Goal: Task Accomplishment & Management: Manage account settings

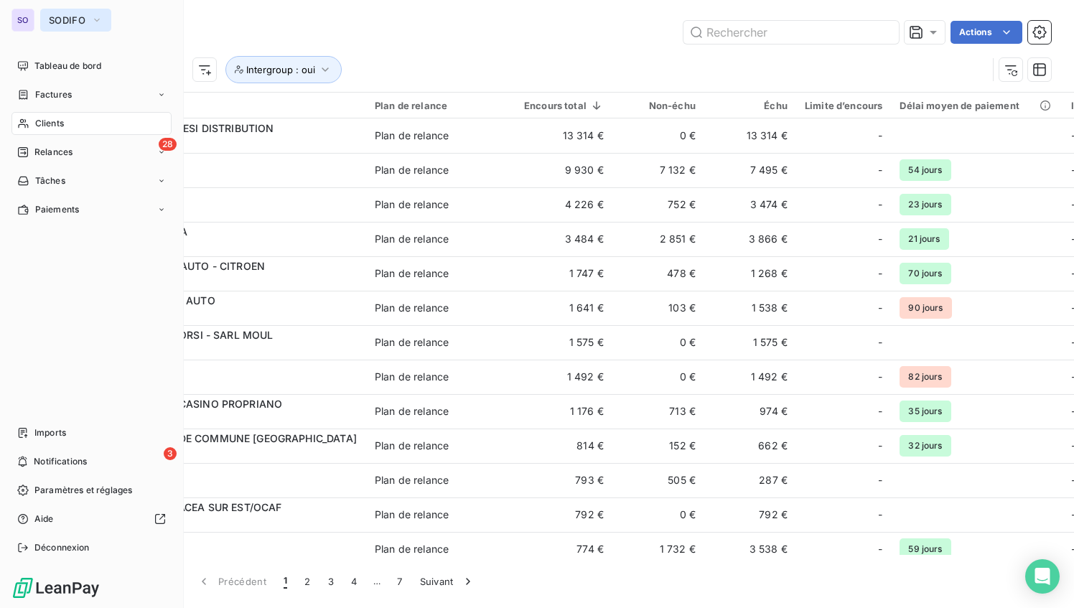
click at [76, 16] on span "SODIFO" at bounding box center [67, 19] width 37 height 11
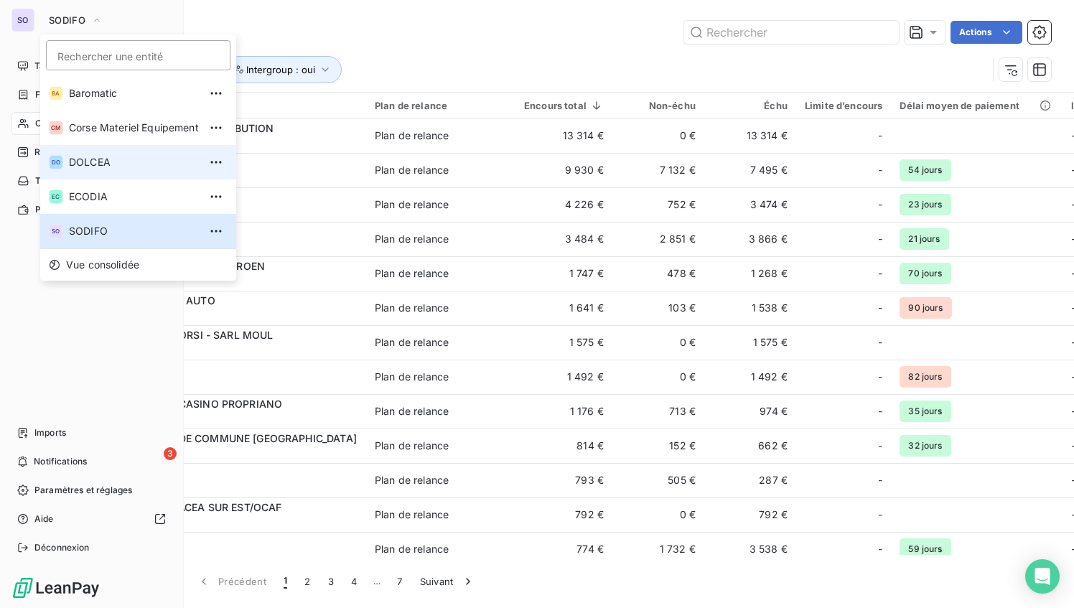
click at [106, 163] on span "DOLCEA" at bounding box center [134, 162] width 130 height 14
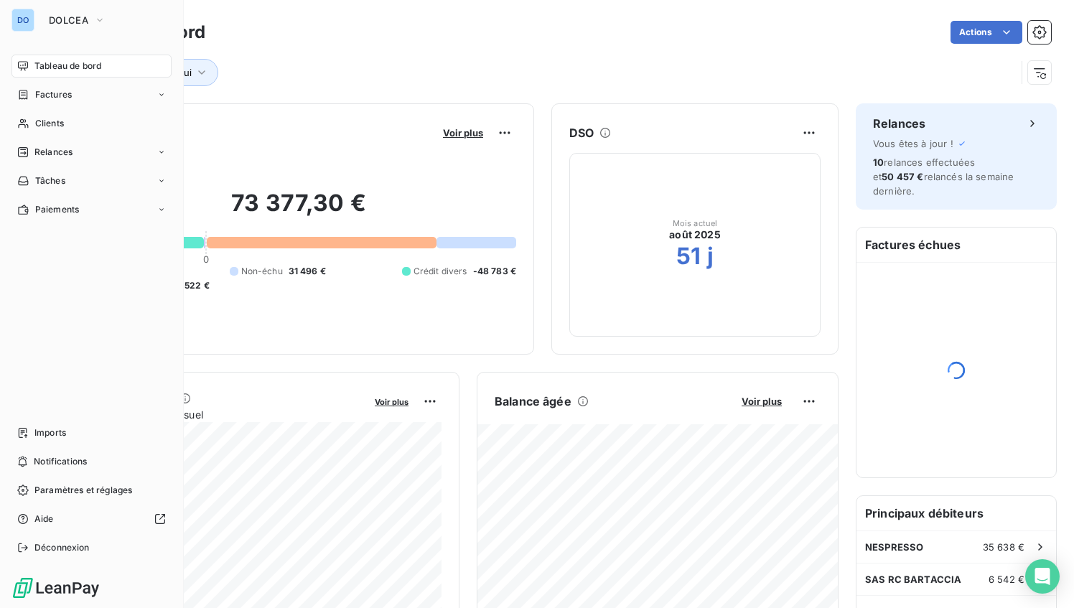
click at [29, 19] on div "DO" at bounding box center [22, 20] width 23 height 23
click at [83, 18] on span "DOLCEA" at bounding box center [69, 19] width 40 height 11
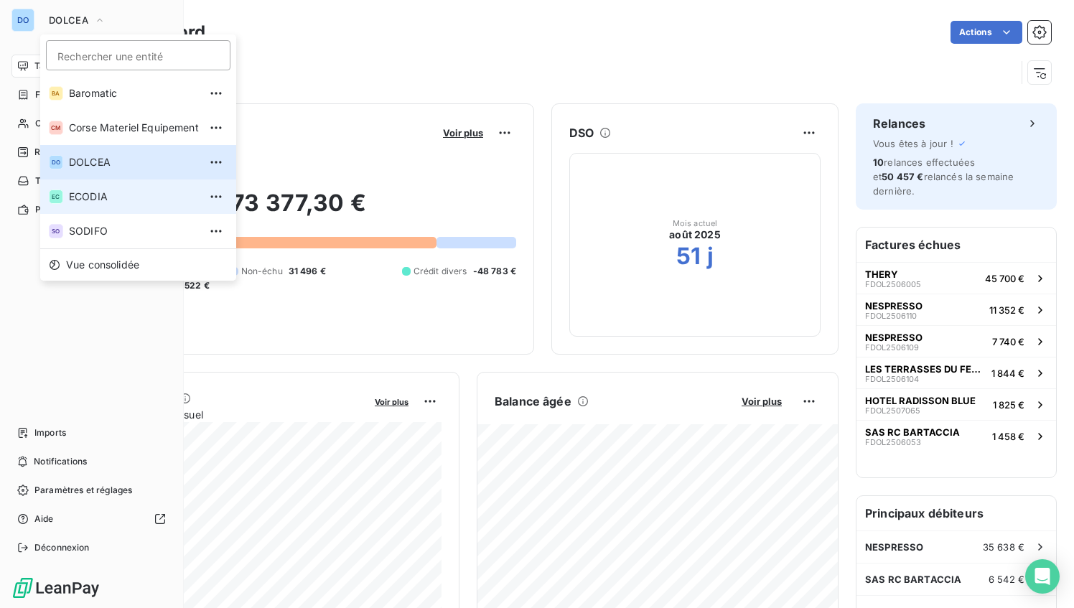
click at [95, 201] on span "ECODIA" at bounding box center [134, 197] width 130 height 14
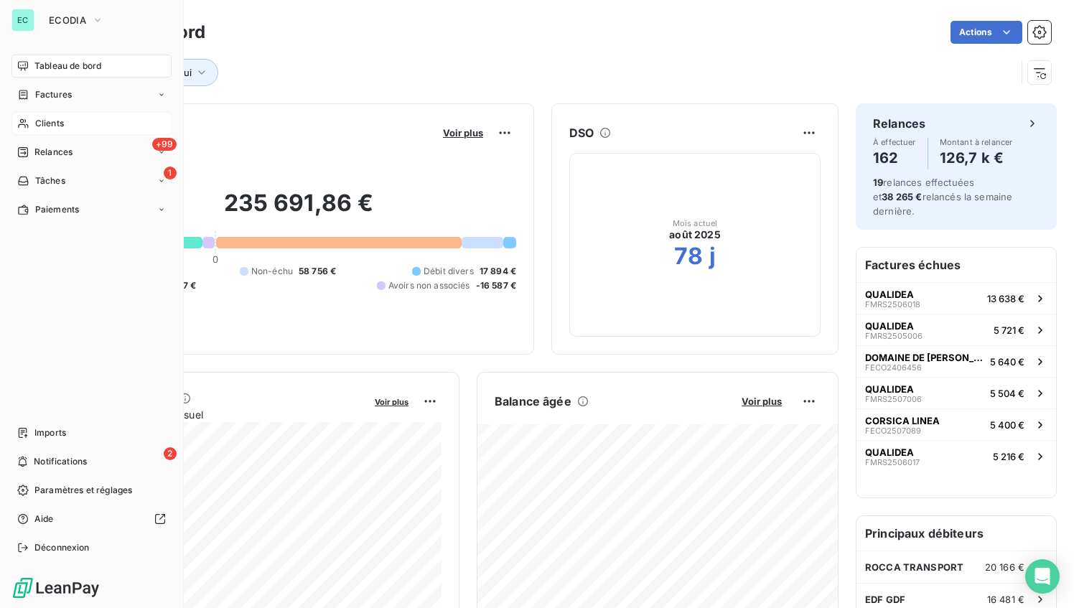
click at [42, 122] on span "Clients" at bounding box center [49, 123] width 29 height 13
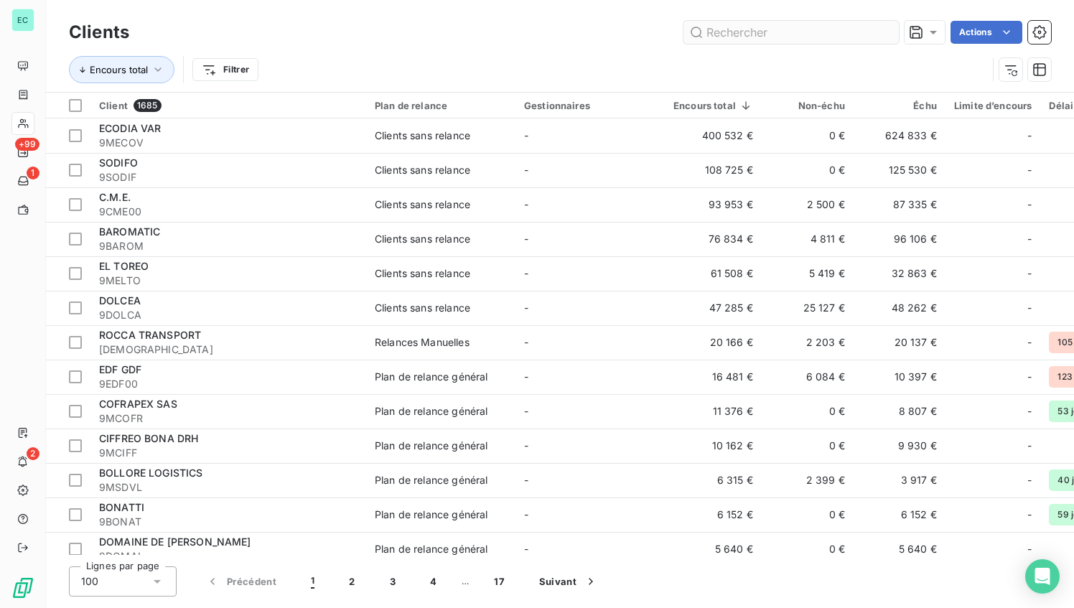
click at [717, 34] on input "text" at bounding box center [791, 32] width 215 height 23
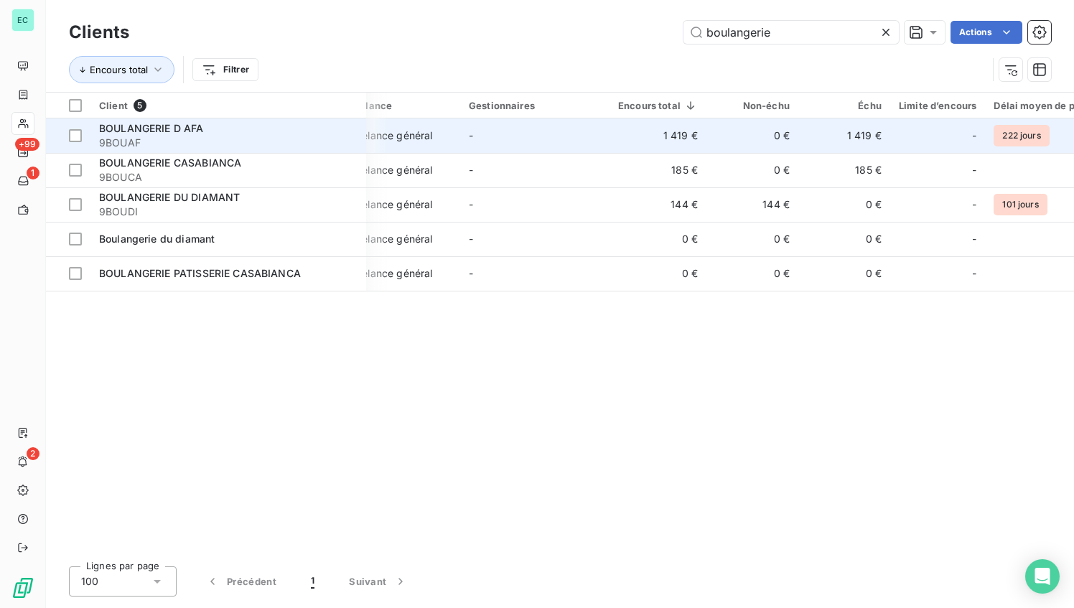
scroll to position [0, 52]
type input "boulangerie"
click at [607, 136] on td "-" at bounding box center [538, 136] width 149 height 34
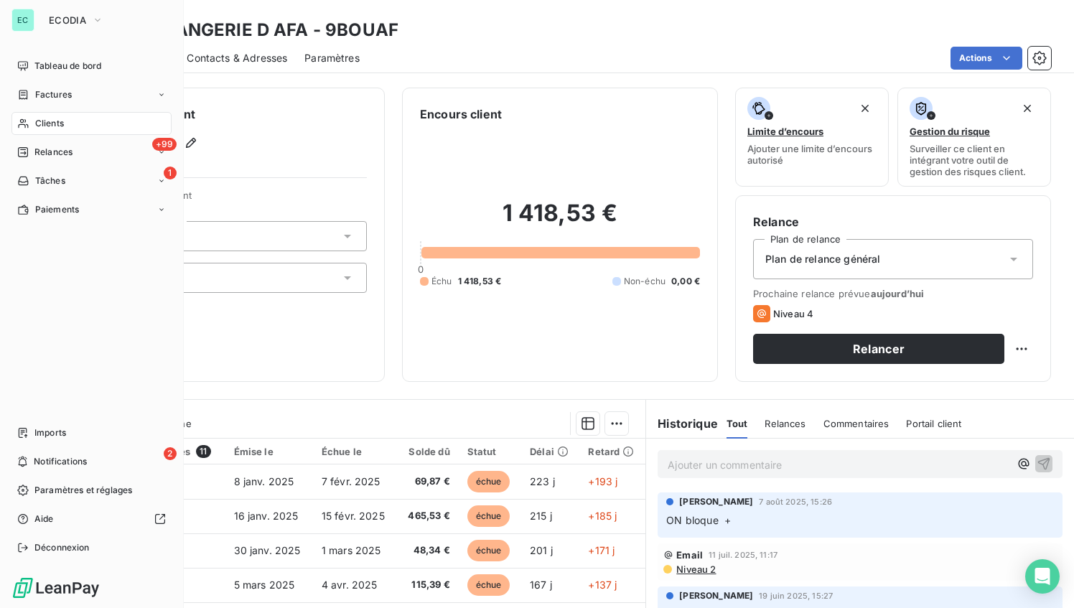
click at [37, 14] on div "EC ECODIA" at bounding box center [91, 20] width 160 height 23
click at [30, 18] on div "EC" at bounding box center [22, 20] width 23 height 23
click at [62, 68] on span "Tableau de bord" at bounding box center [67, 66] width 67 height 13
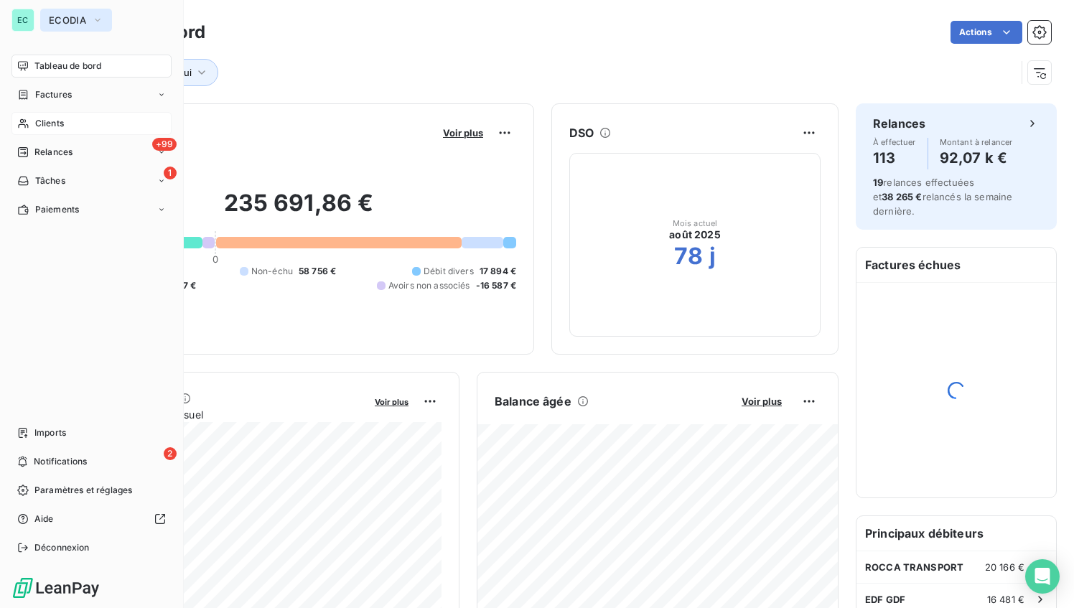
click at [97, 20] on icon "button" at bounding box center [97, 20] width 11 height 14
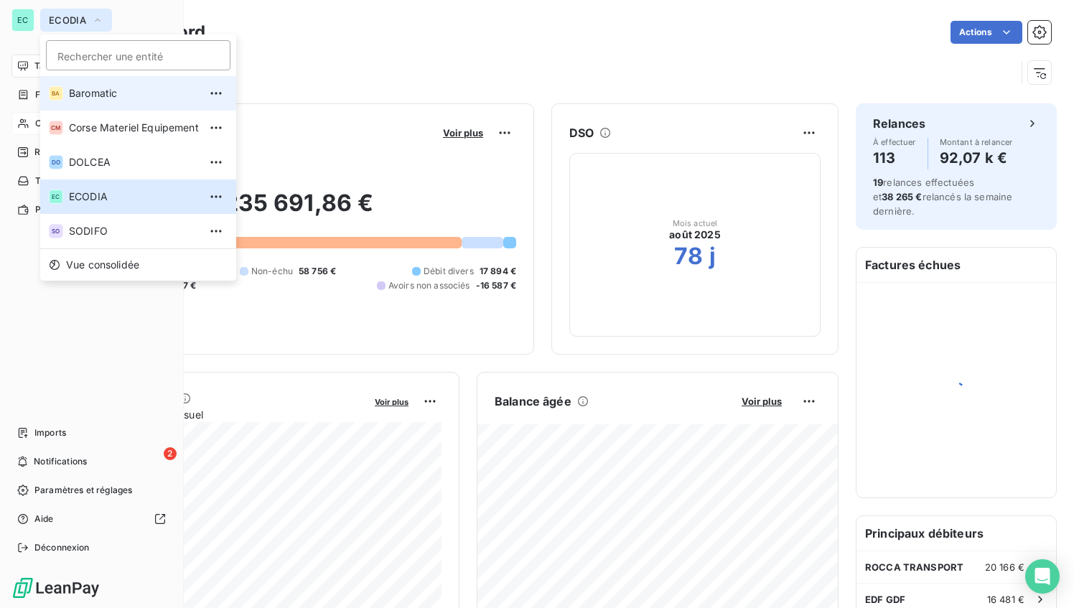
click at [88, 86] on span "Baromatic" at bounding box center [134, 93] width 130 height 14
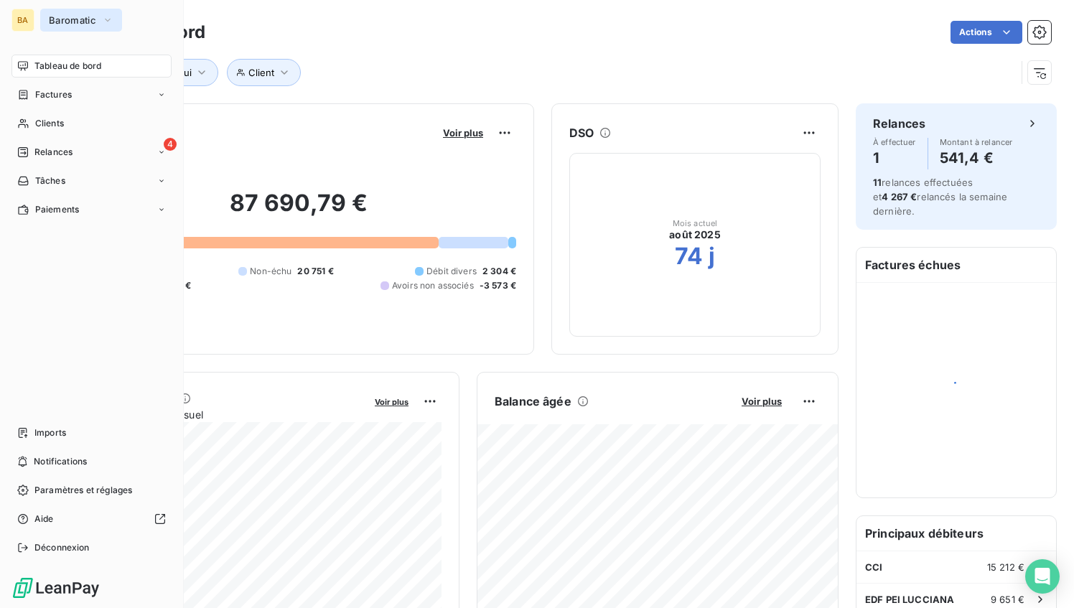
click at [107, 25] on icon "button" at bounding box center [107, 20] width 11 height 14
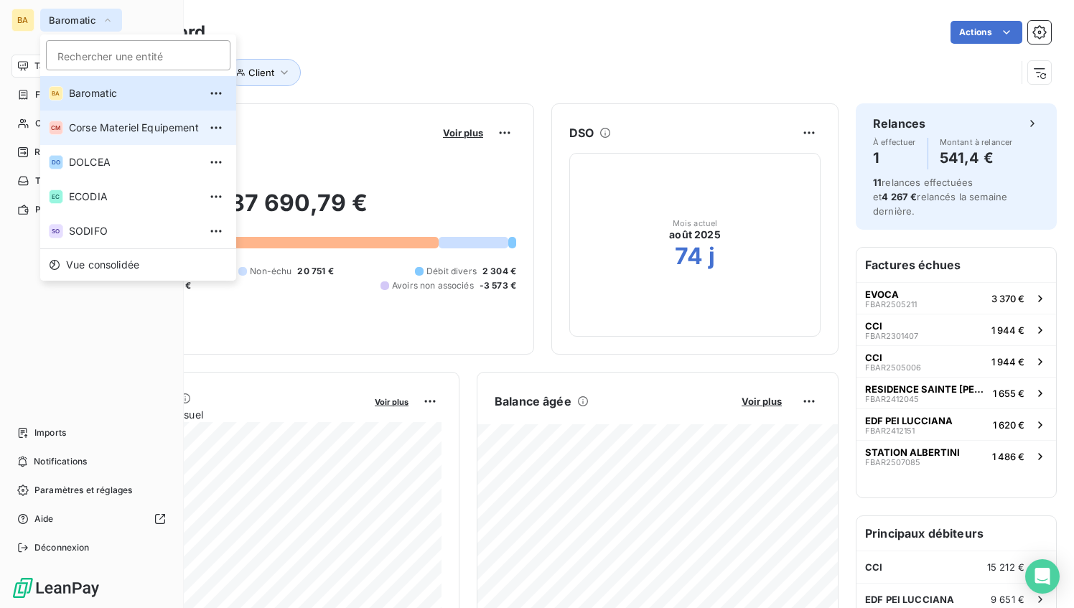
click at [96, 125] on span "Corse Materiel Equipement" at bounding box center [134, 128] width 130 height 14
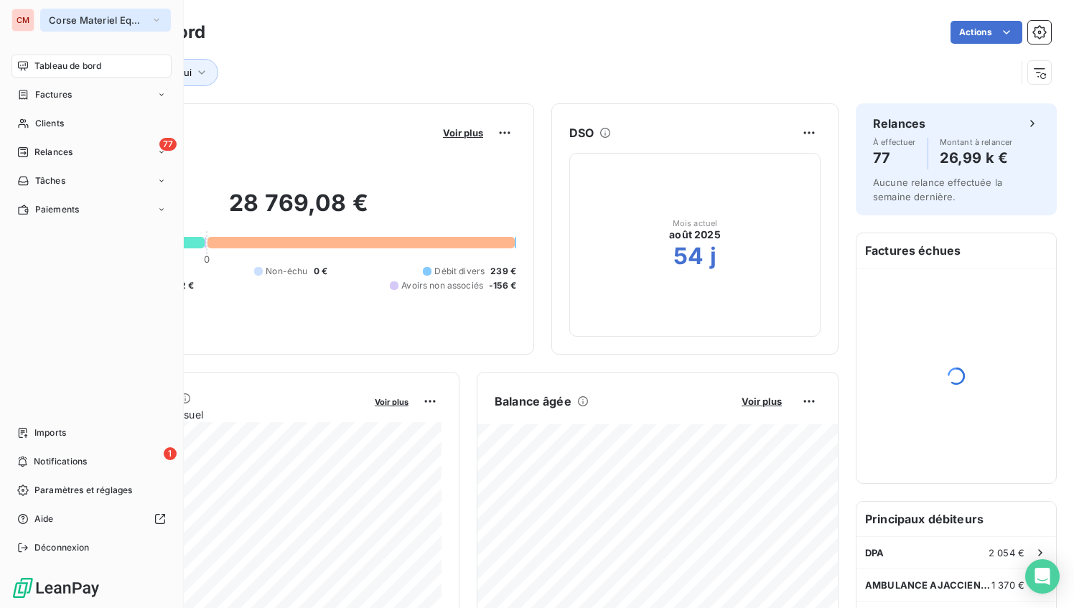
click at [78, 21] on span "Corse Materiel Equipement" at bounding box center [97, 19] width 96 height 11
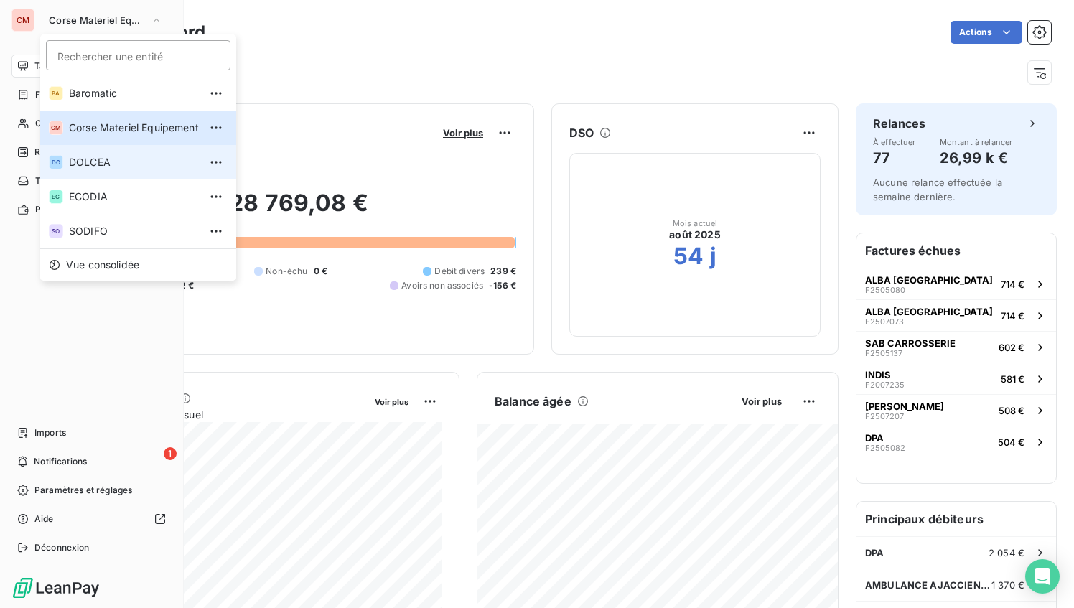
click at [97, 157] on span "DOLCEA" at bounding box center [134, 162] width 130 height 14
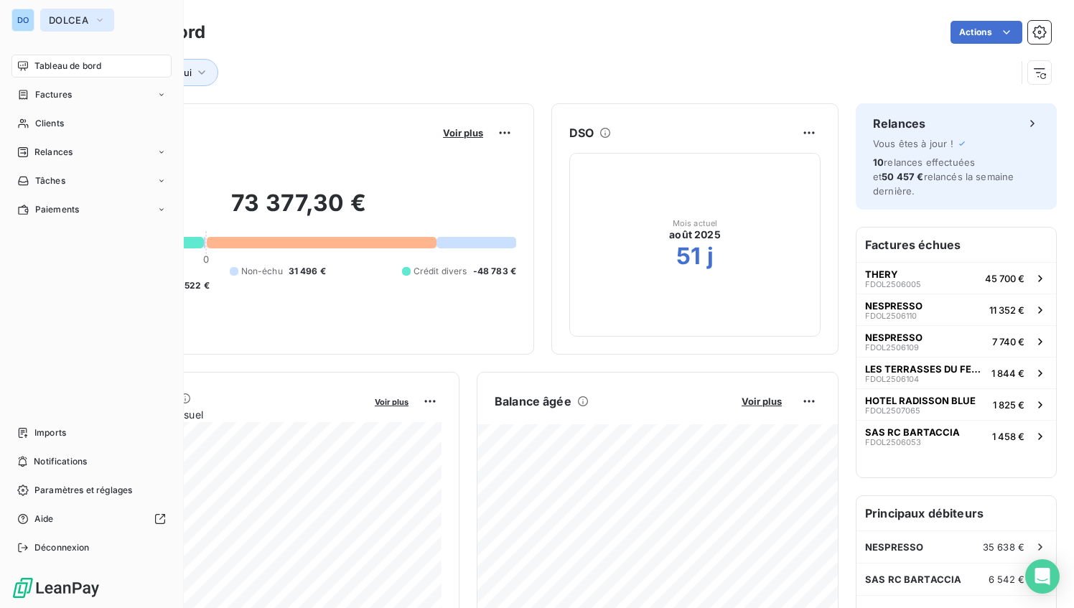
click at [88, 20] on button "DOLCEA" at bounding box center [77, 20] width 74 height 23
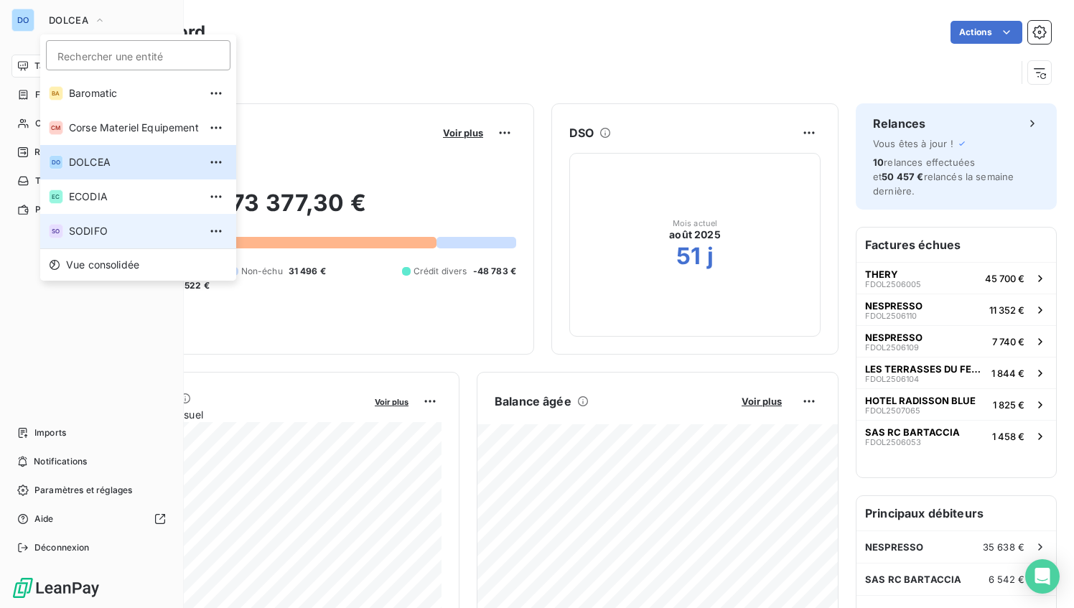
click at [98, 227] on span "SODIFO" at bounding box center [134, 231] width 130 height 14
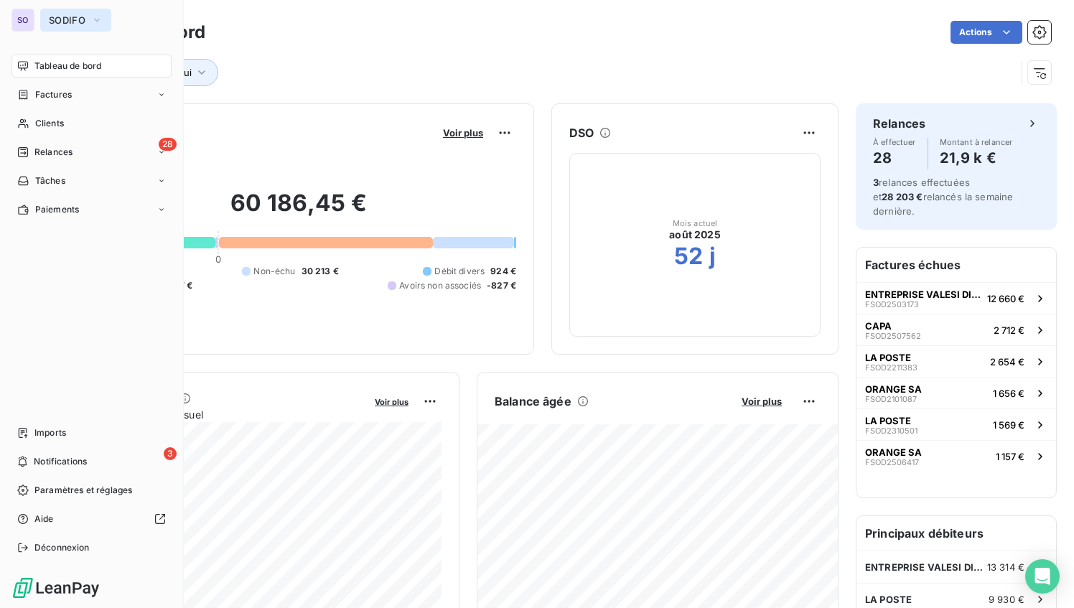
click at [92, 19] on icon "button" at bounding box center [96, 20] width 11 height 14
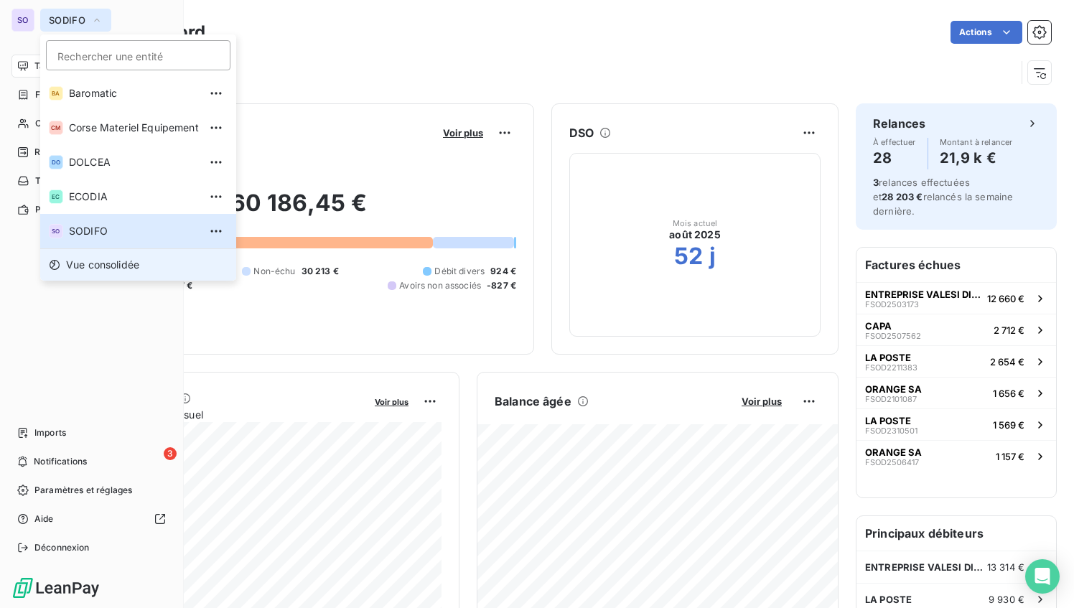
click at [85, 263] on span "Vue consolidée" at bounding box center [102, 265] width 73 height 14
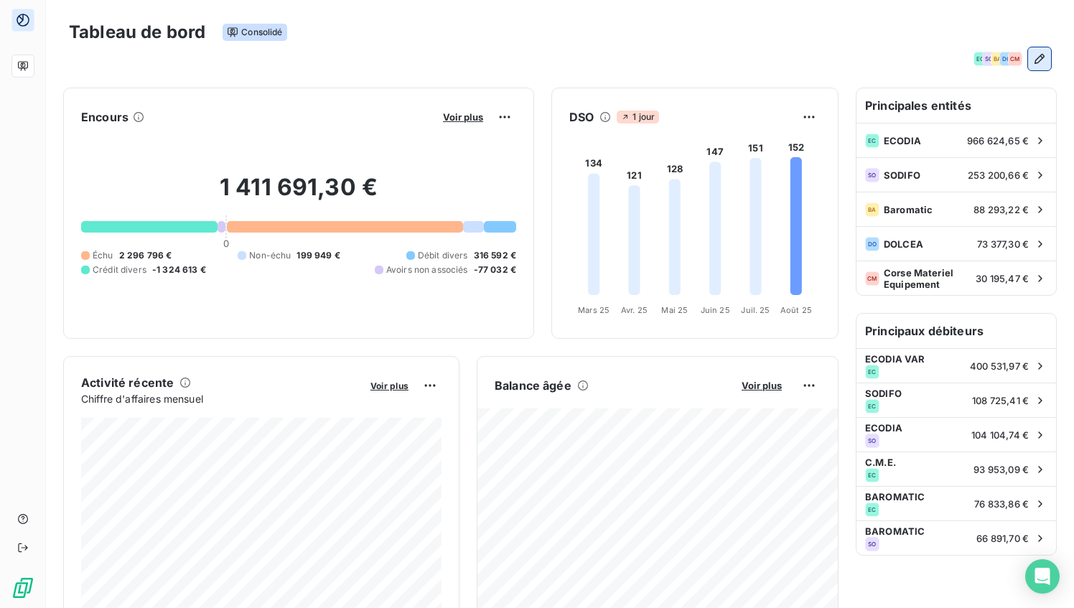
click at [1042, 56] on icon "button" at bounding box center [1040, 59] width 14 height 14
click at [828, 47] on div "EC SO BA DO CM" at bounding box center [560, 58] width 983 height 23
click at [1021, 366] on span "400 531,97 €" at bounding box center [999, 366] width 59 height 11
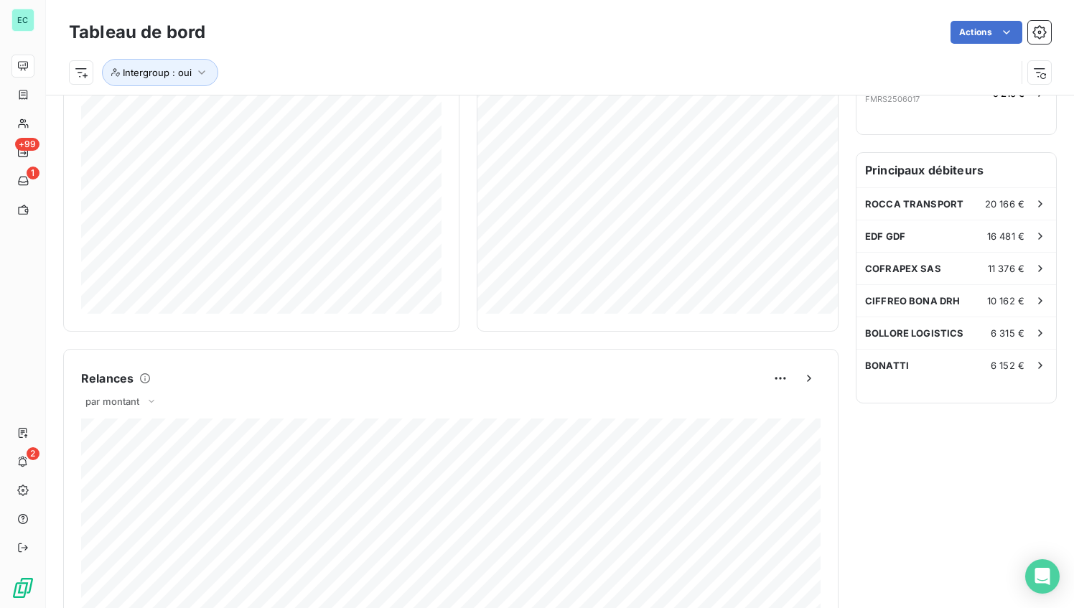
scroll to position [371, 0]
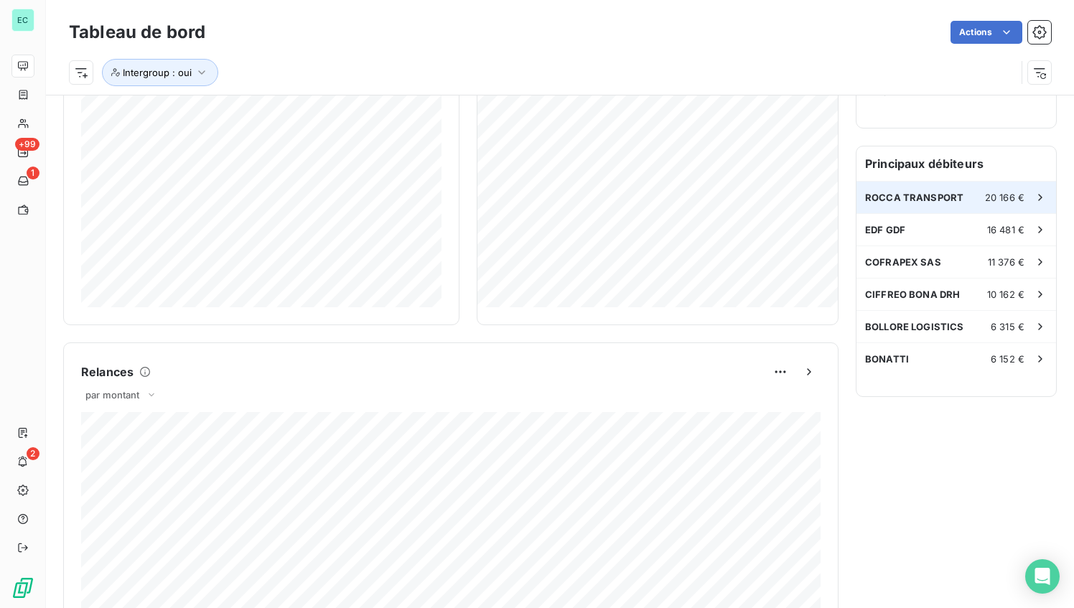
click at [947, 192] on span "ROCCA TRANSPORT" at bounding box center [914, 197] width 98 height 11
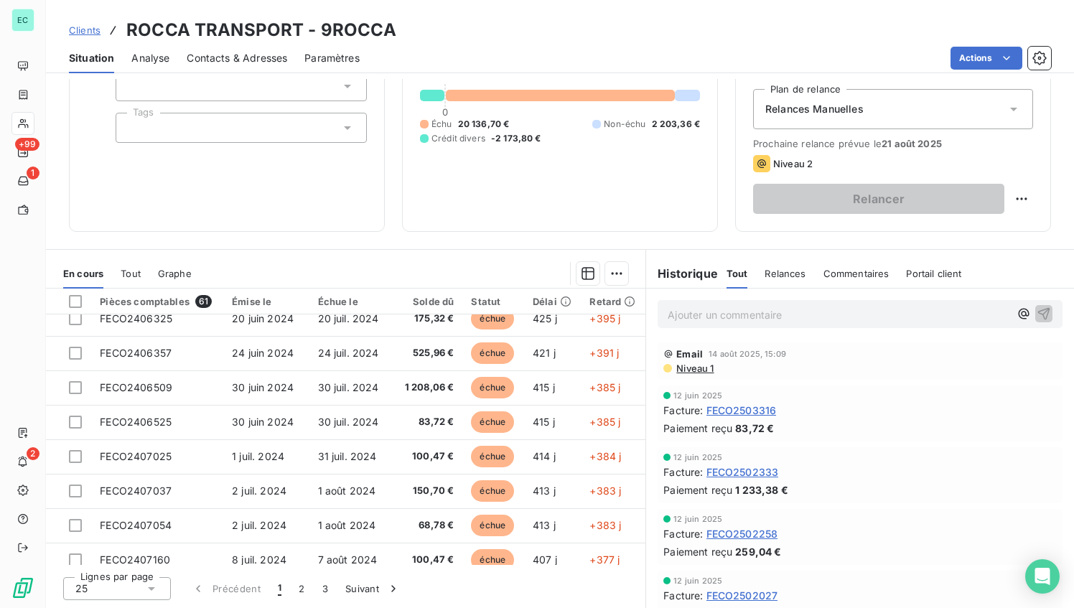
scroll to position [331, 0]
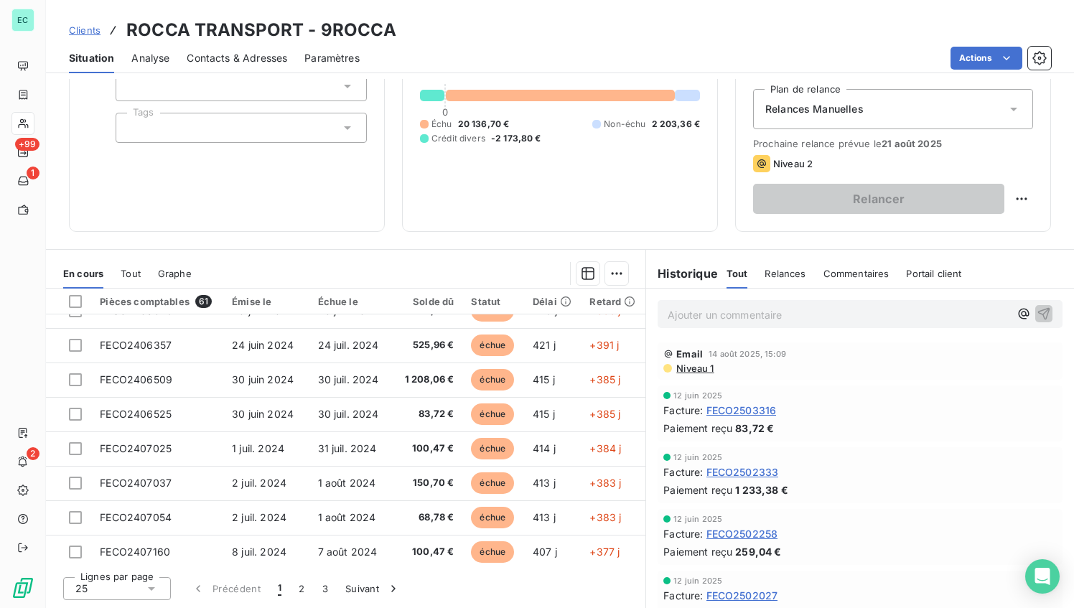
click at [80, 26] on span "Clients" at bounding box center [85, 29] width 32 height 11
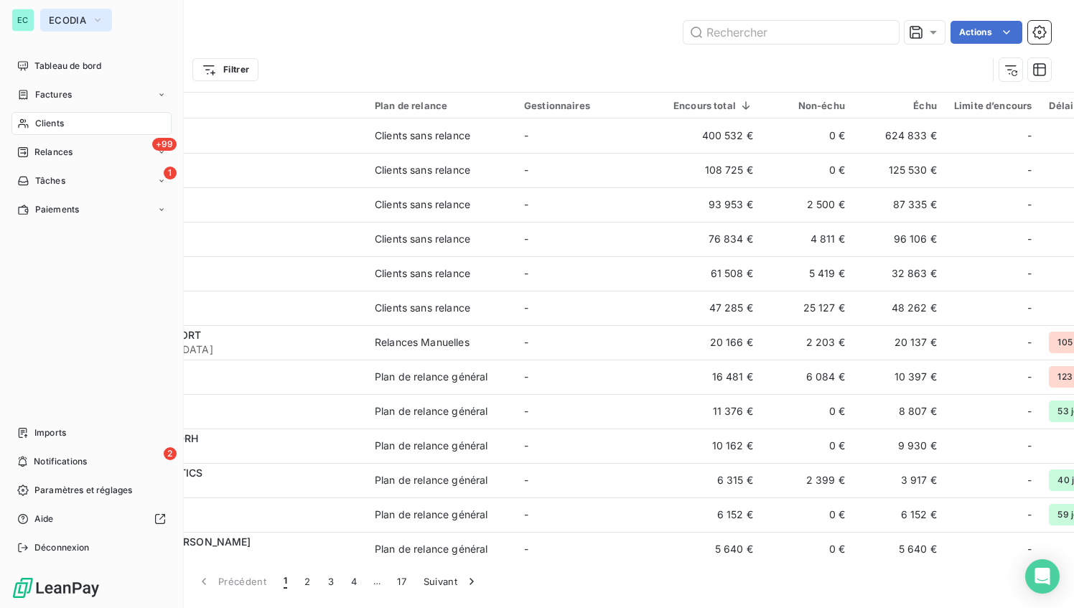
click at [76, 11] on button "ECODIA" at bounding box center [76, 20] width 72 height 23
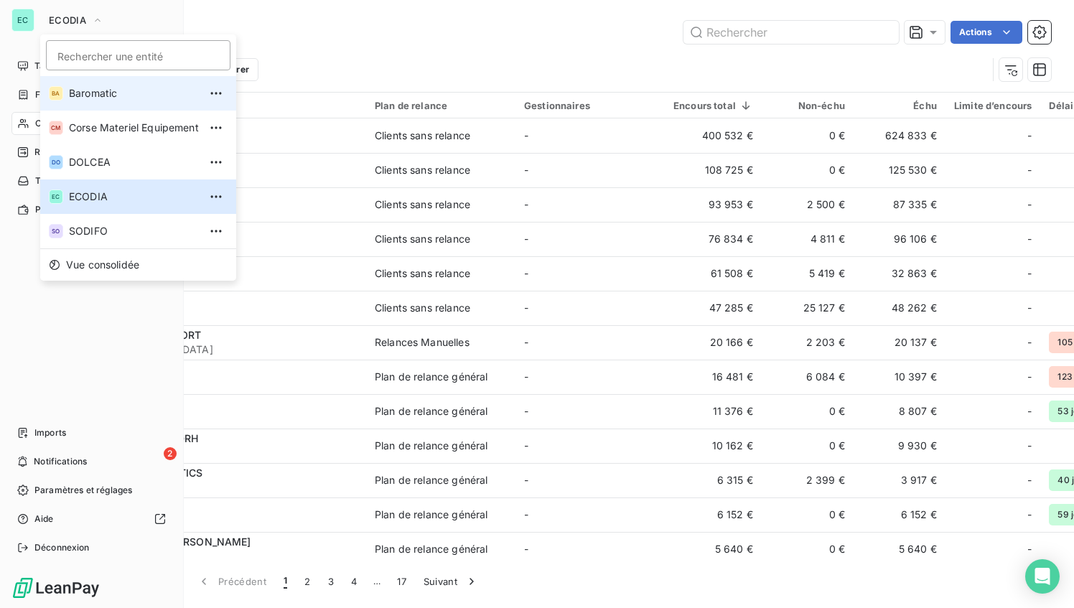
click at [86, 96] on span "Baromatic" at bounding box center [134, 93] width 130 height 14
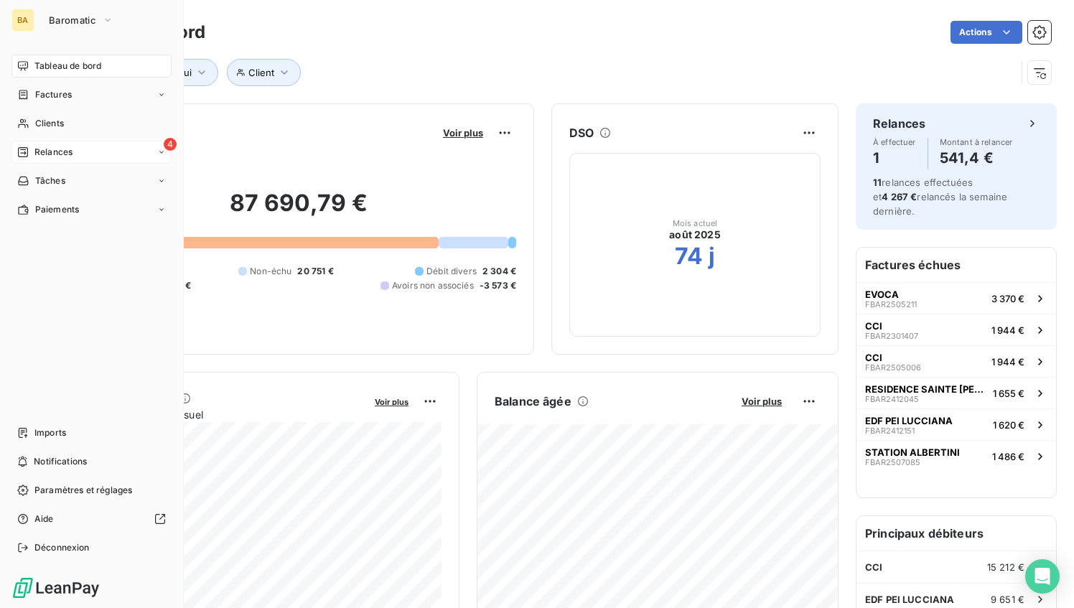
click at [45, 146] on span "Relances" at bounding box center [53, 152] width 38 height 13
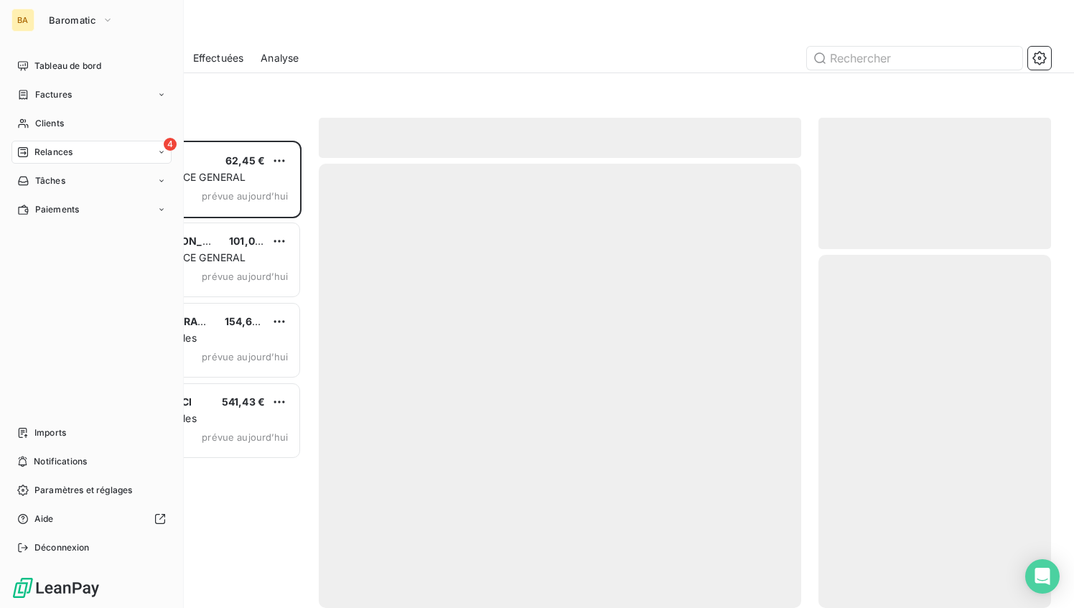
scroll to position [468, 233]
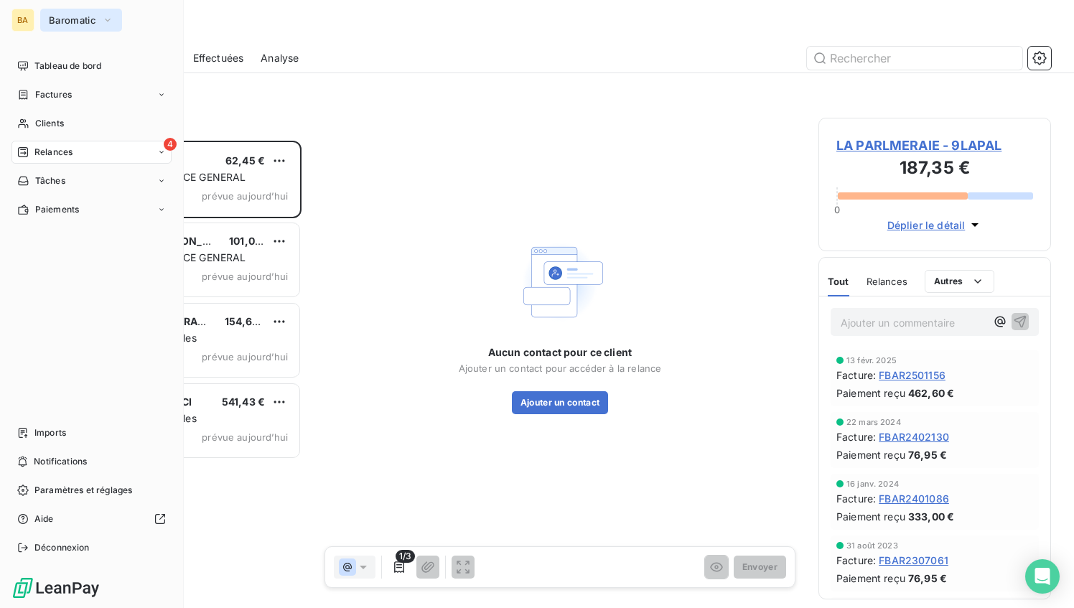
click at [111, 20] on icon "button" at bounding box center [107, 20] width 11 height 14
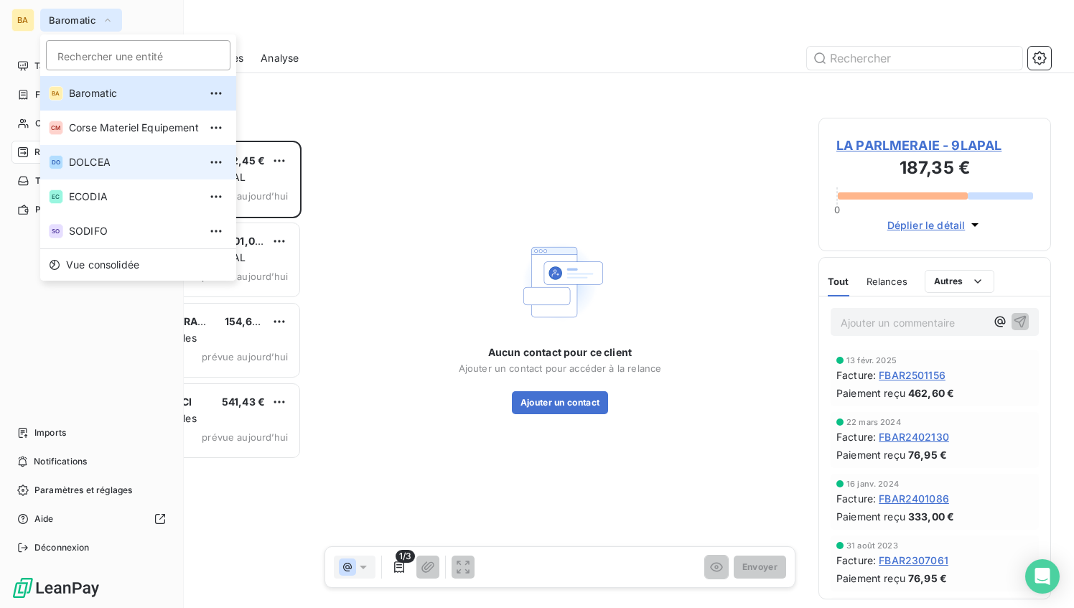
click at [106, 160] on span "DOLCEA" at bounding box center [134, 162] width 130 height 14
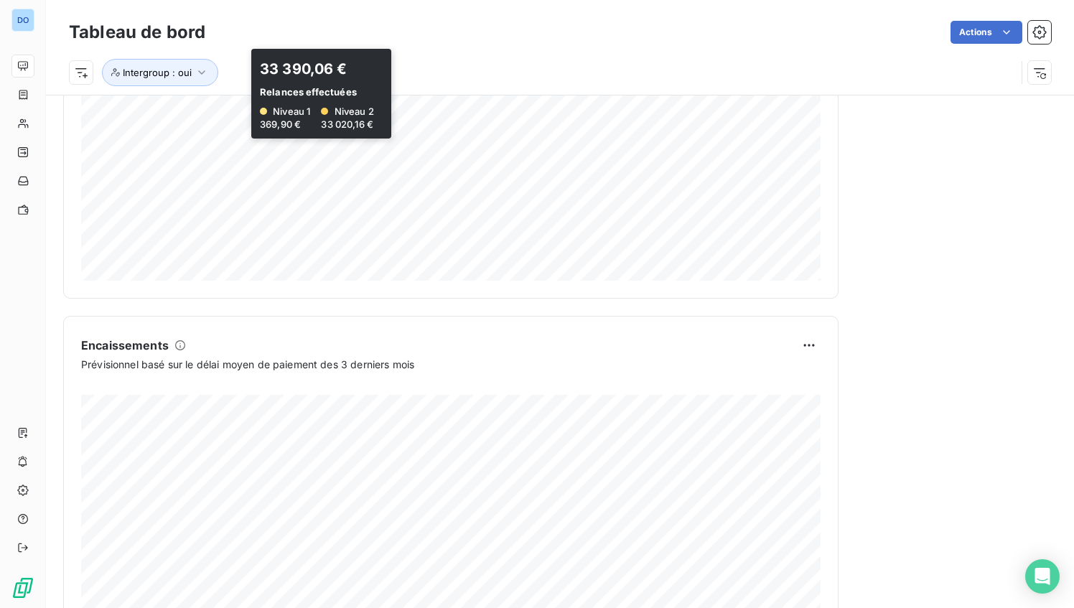
scroll to position [791, 0]
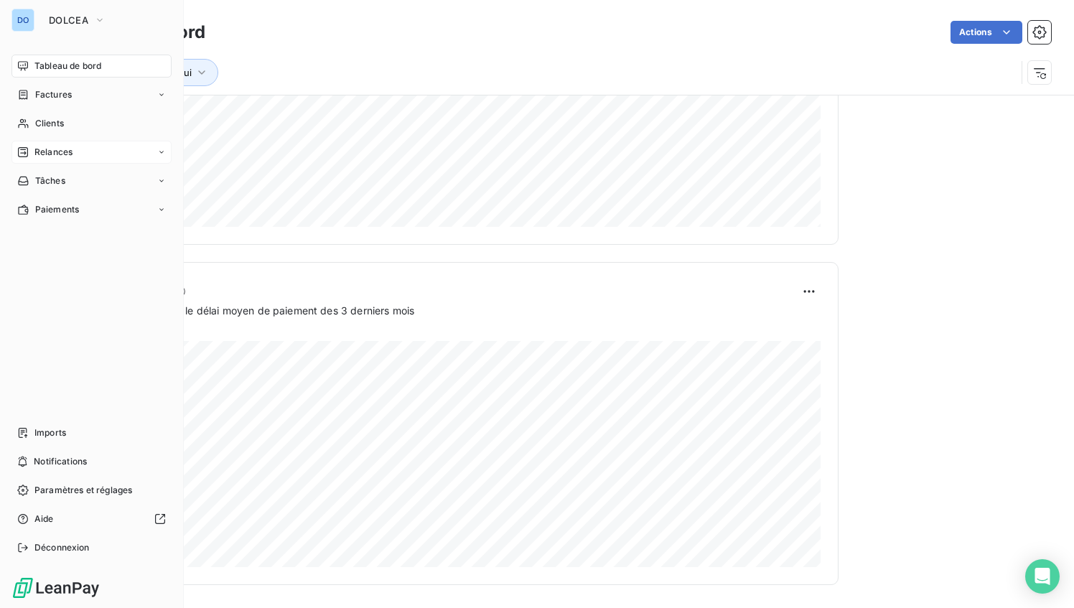
click at [55, 152] on span "Relances" at bounding box center [53, 152] width 38 height 13
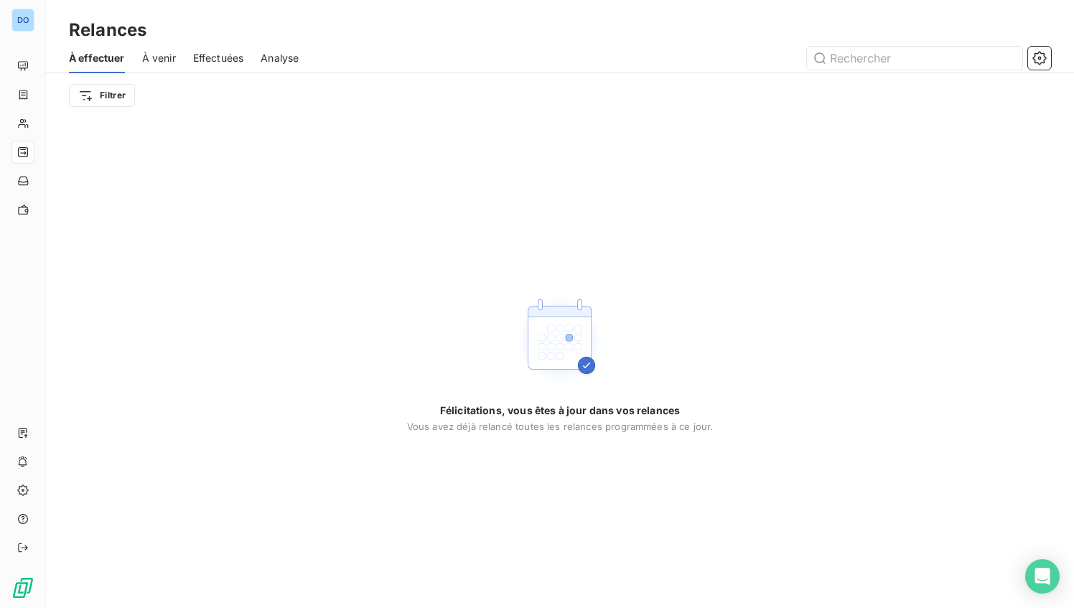
click at [225, 55] on span "Effectuées" at bounding box center [218, 58] width 51 height 14
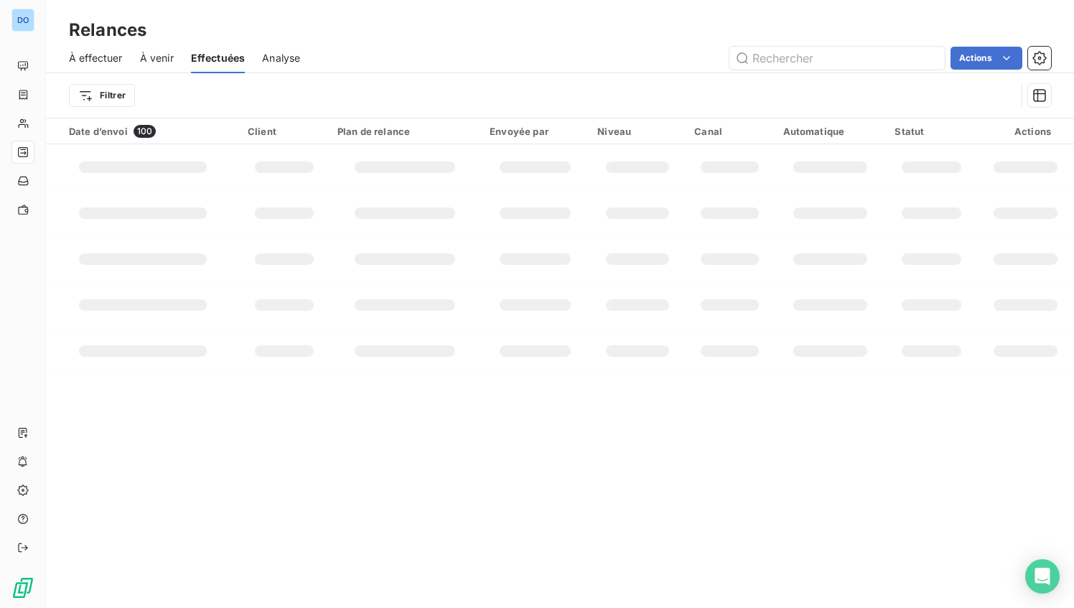
click at [287, 55] on span "Analyse" at bounding box center [281, 58] width 38 height 14
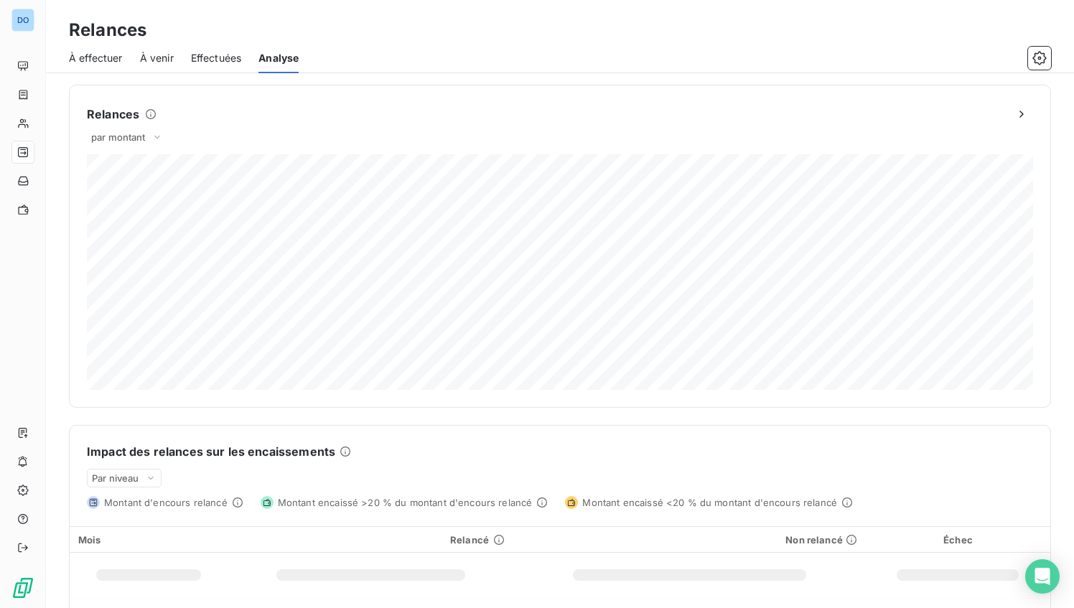
click at [221, 58] on span "Effectuées" at bounding box center [216, 58] width 51 height 14
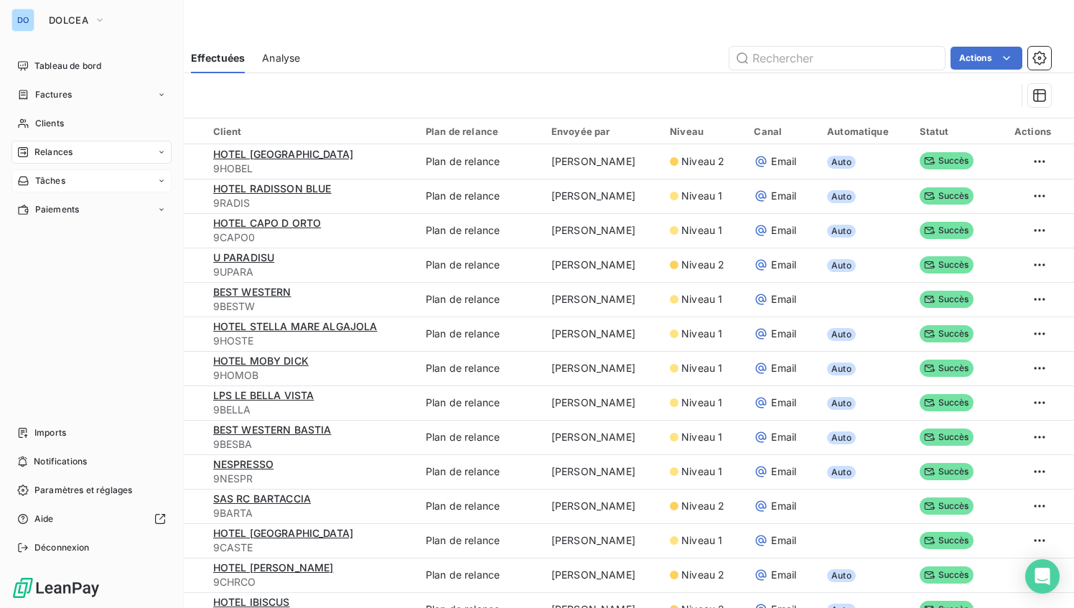
click at [62, 181] on span "Tâches" at bounding box center [50, 181] width 30 height 13
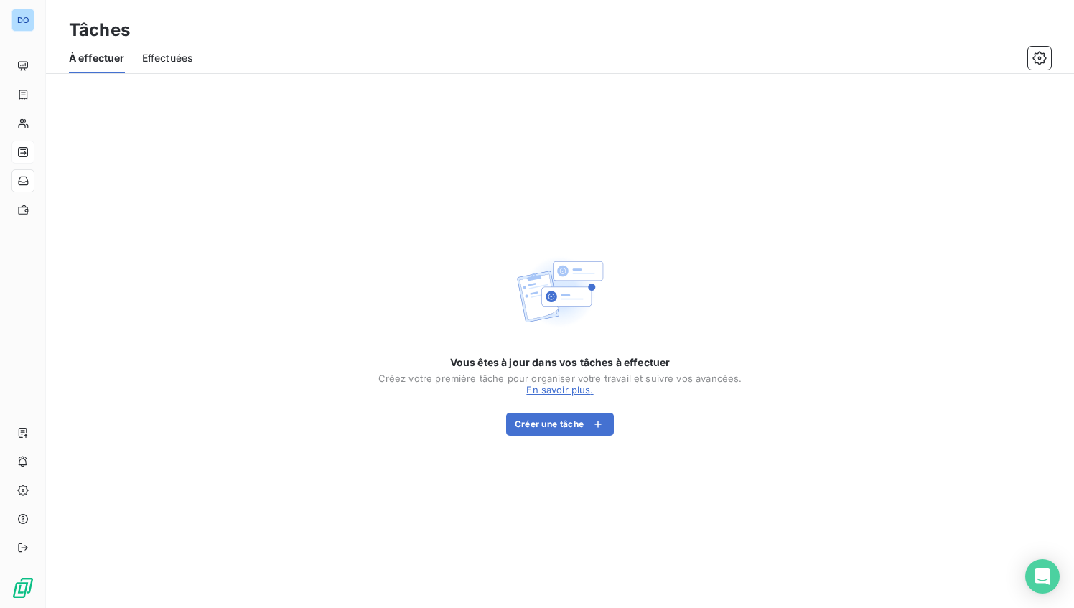
click at [162, 64] on span "Effectuées" at bounding box center [167, 58] width 51 height 14
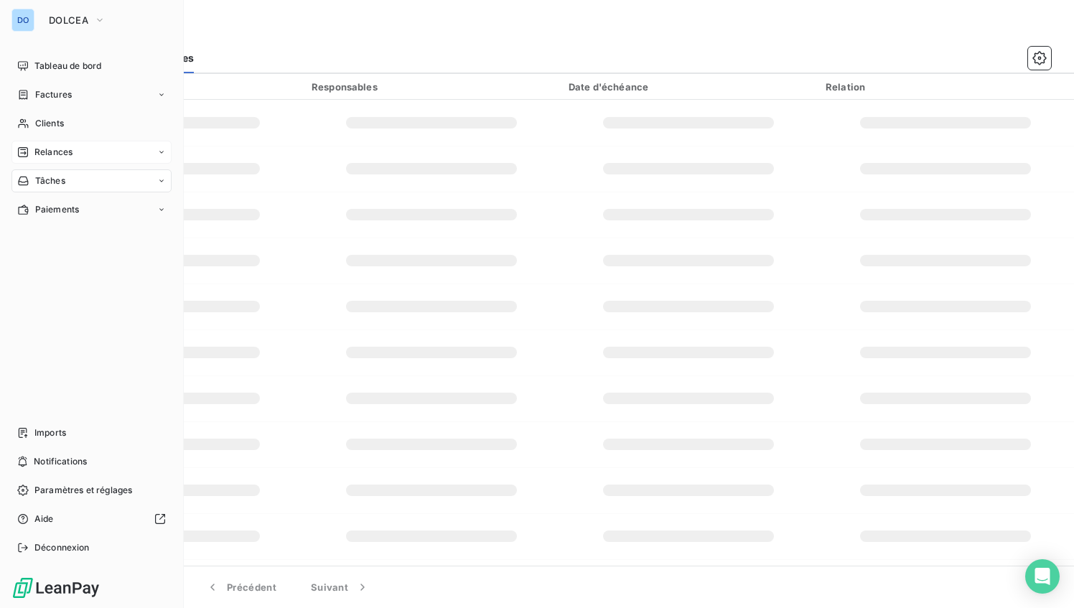
click at [31, 19] on div "DO" at bounding box center [22, 20] width 23 height 23
click at [69, 22] on span "DOLCEA" at bounding box center [69, 19] width 40 height 11
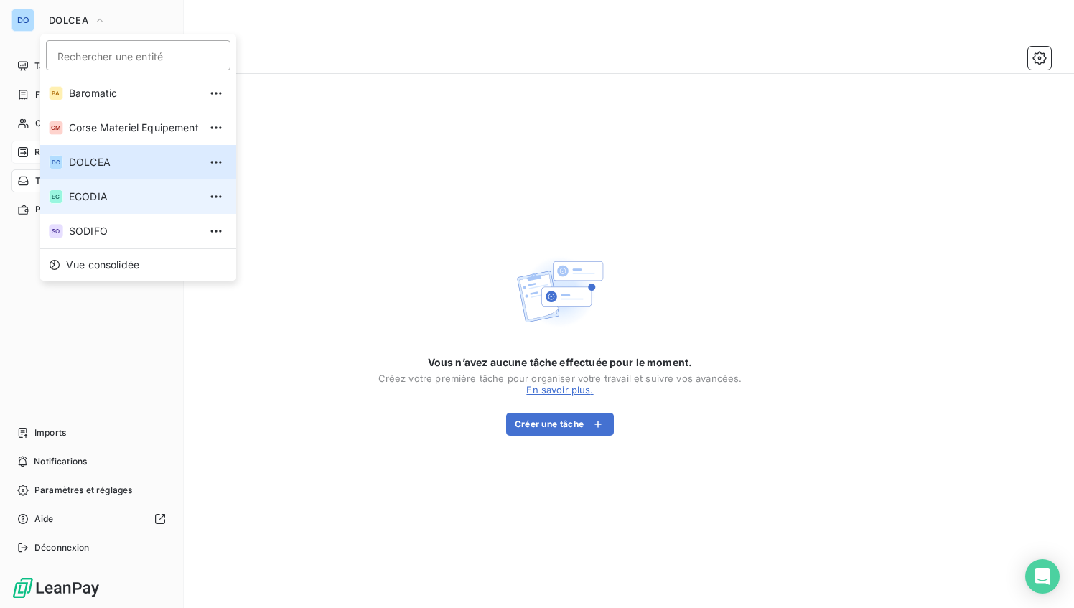
click at [116, 200] on span "ECODIA" at bounding box center [134, 197] width 130 height 14
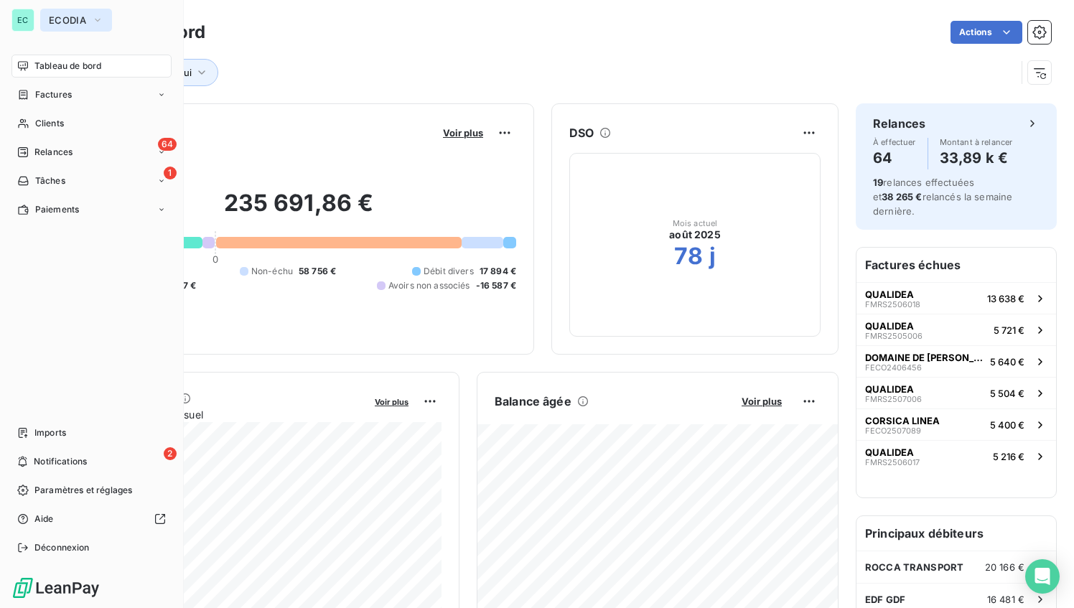
click at [89, 18] on button "ECODIA" at bounding box center [76, 20] width 72 height 23
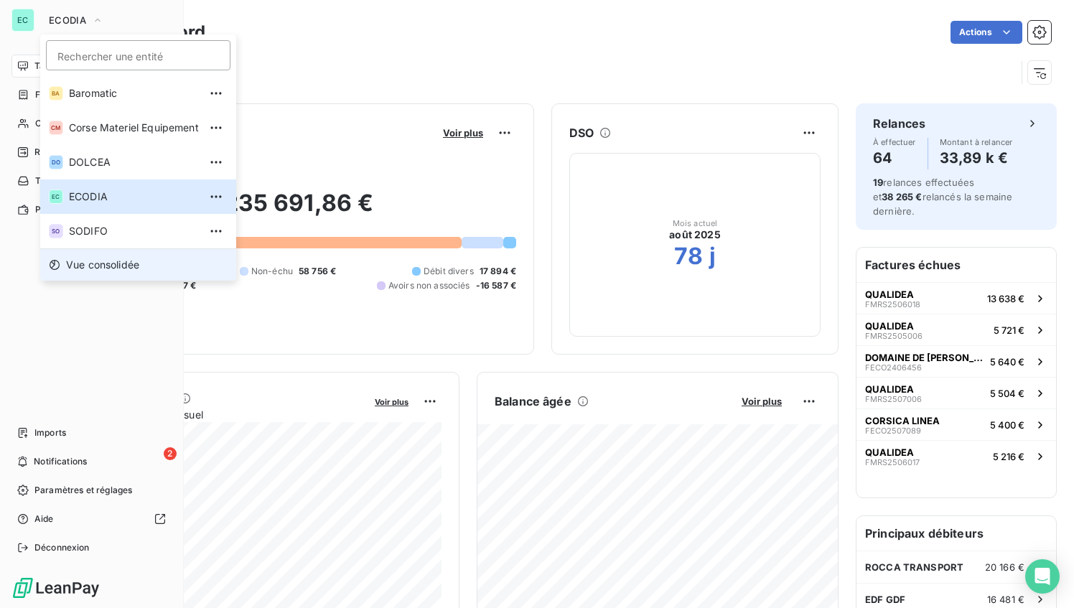
click at [98, 268] on span "Vue consolidée" at bounding box center [102, 265] width 73 height 14
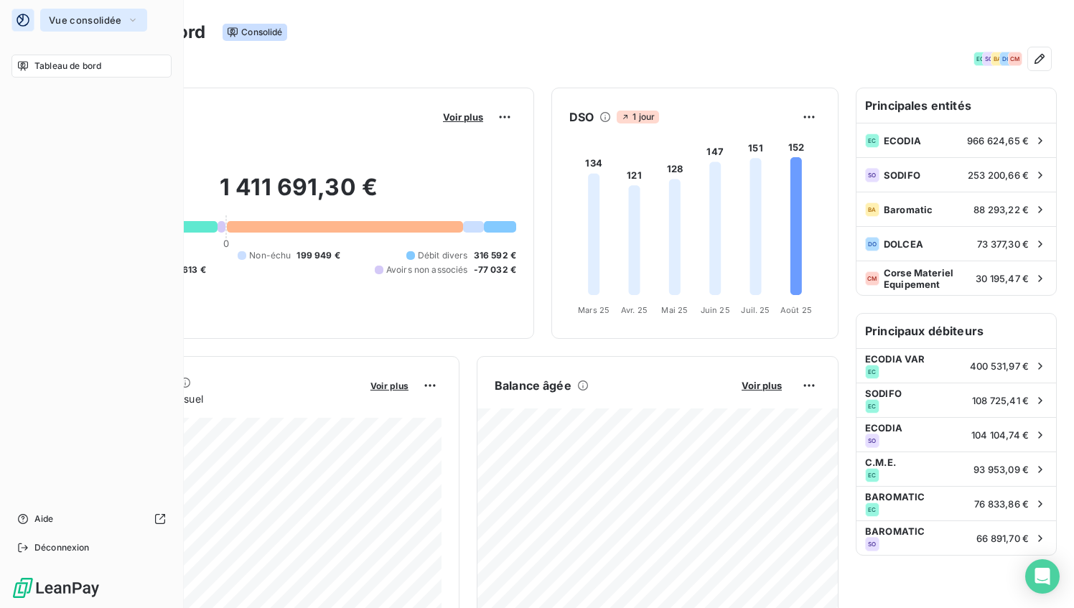
click at [108, 20] on span "Vue consolidée" at bounding box center [85, 19] width 73 height 11
